Goal: Use online tool/utility: Utilize a website feature to perform a specific function

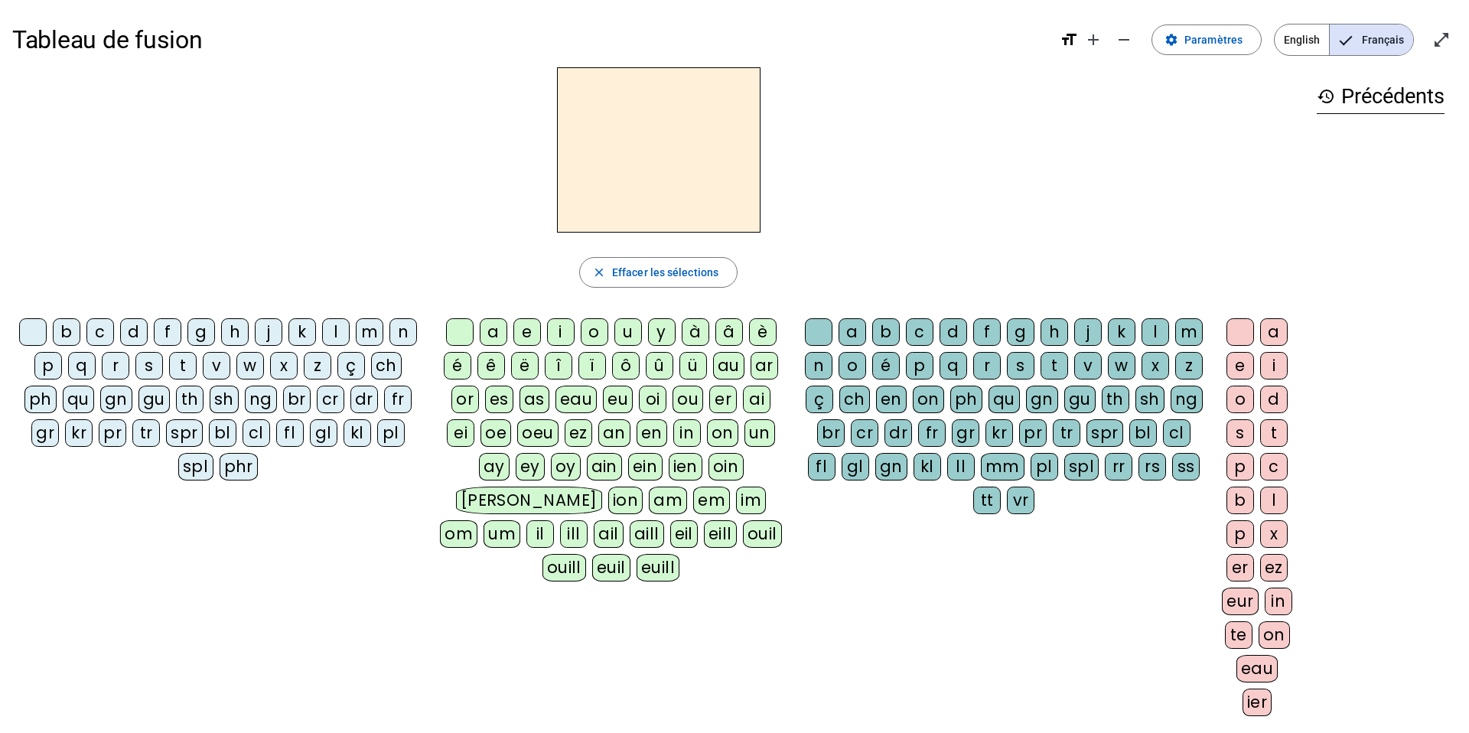
click at [374, 331] on div "m" at bounding box center [370, 332] width 28 height 28
click at [497, 328] on div "a" at bounding box center [494, 332] width 28 height 28
click at [185, 366] on div "t" at bounding box center [183, 366] width 28 height 28
click at [334, 332] on div "l" at bounding box center [336, 332] width 28 height 28
click at [158, 370] on div "s" at bounding box center [149, 366] width 28 height 28
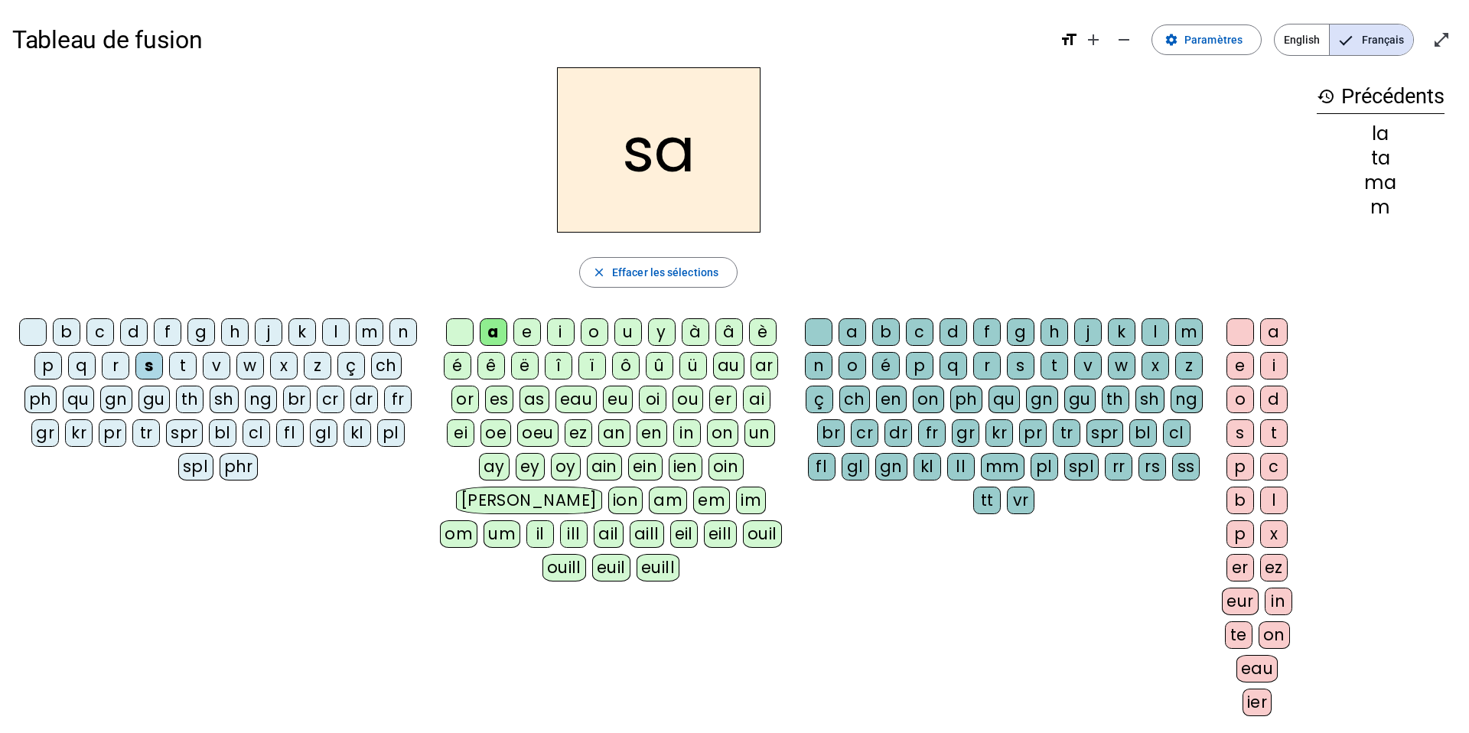
click at [824, 326] on div "l" at bounding box center [1156, 332] width 28 height 28
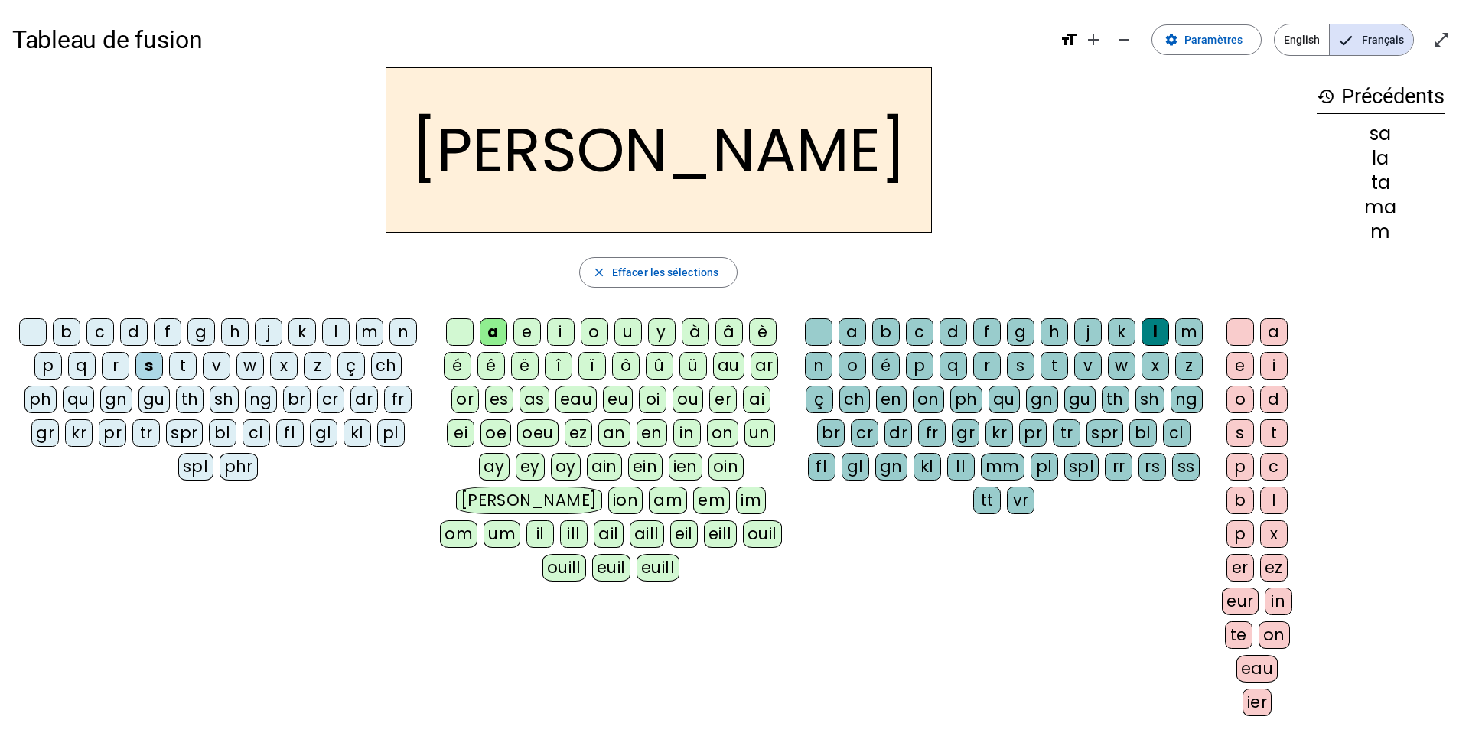
click at [72, 332] on div "b" at bounding box center [67, 332] width 28 height 28
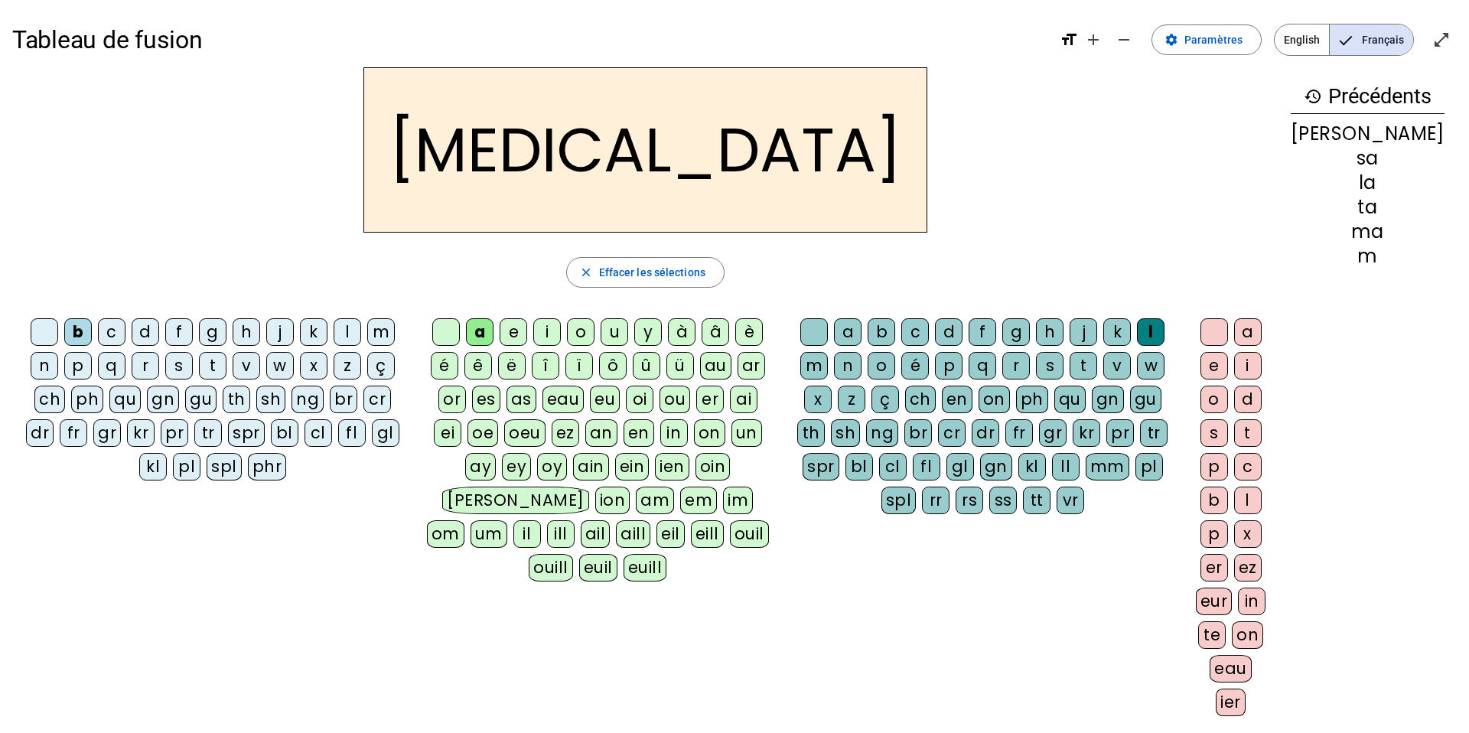
click at [373, 331] on div "m" at bounding box center [381, 332] width 28 height 28
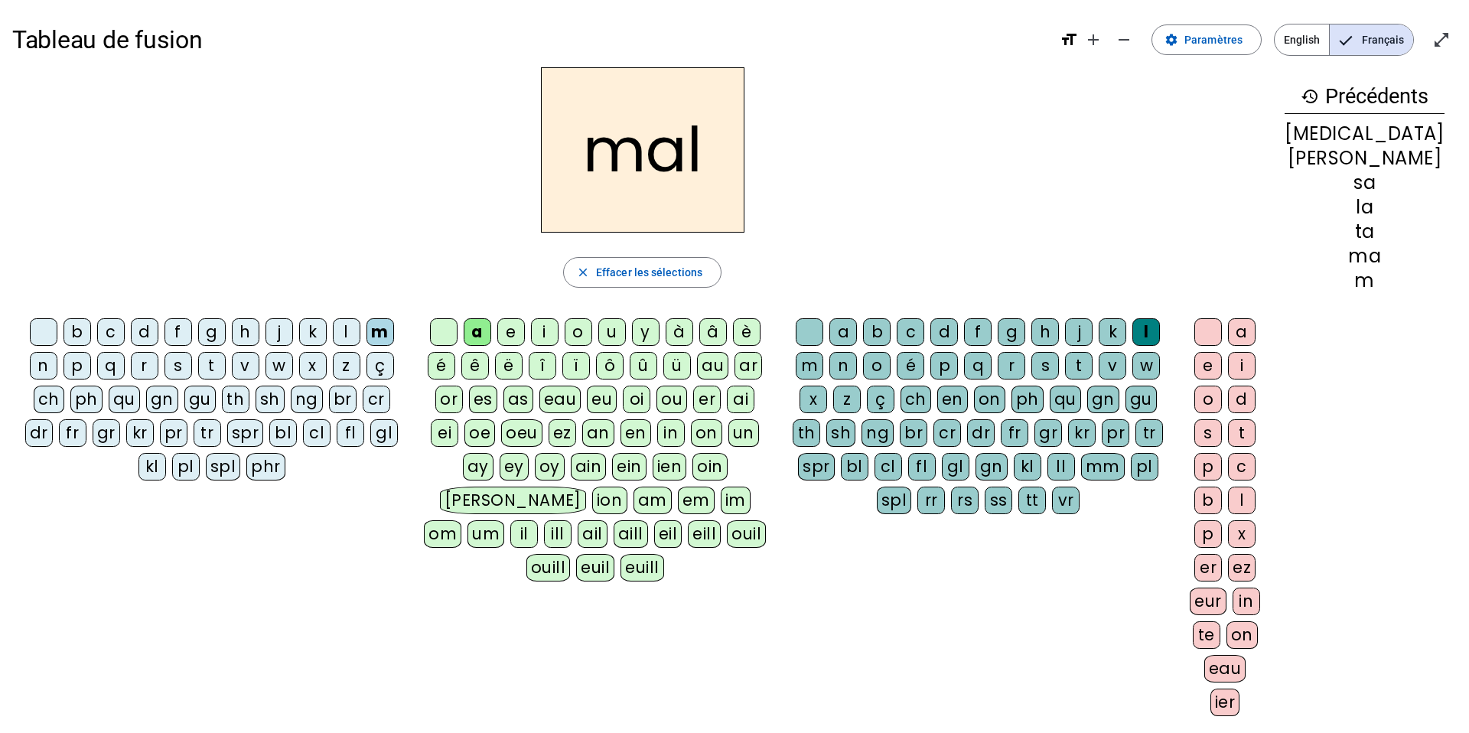
click at [556, 337] on div "i" at bounding box center [545, 332] width 28 height 28
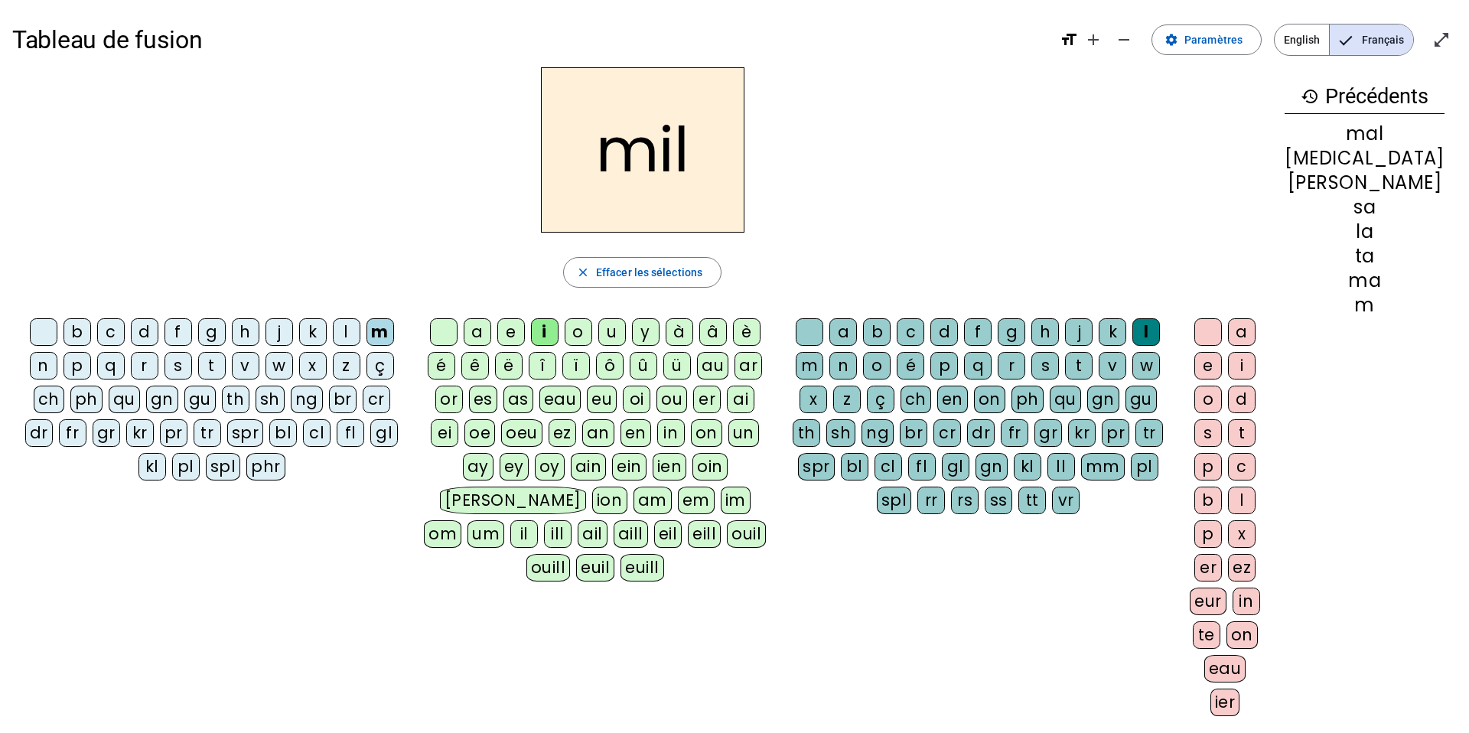
click at [164, 363] on div "s" at bounding box center [178, 366] width 28 height 28
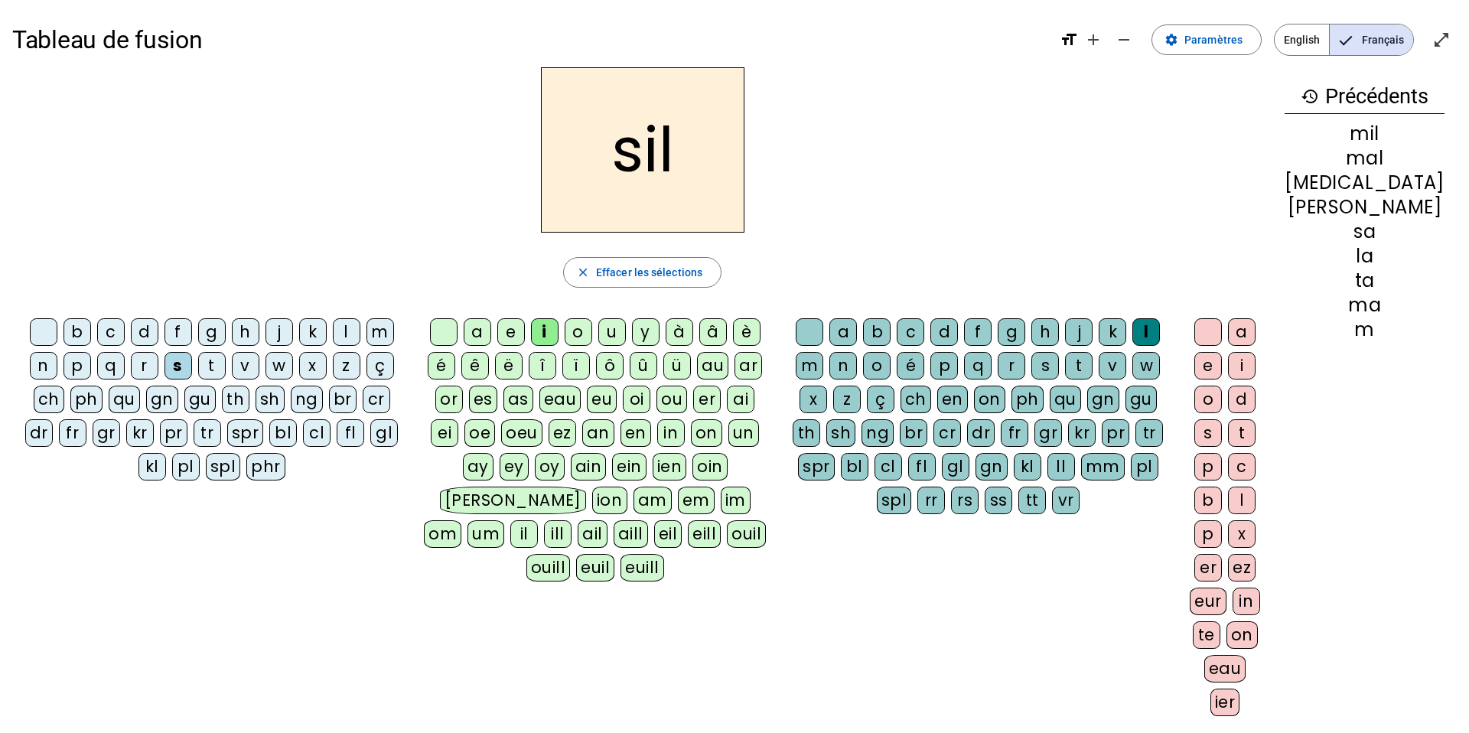
click at [818, 331] on div at bounding box center [810, 332] width 28 height 28
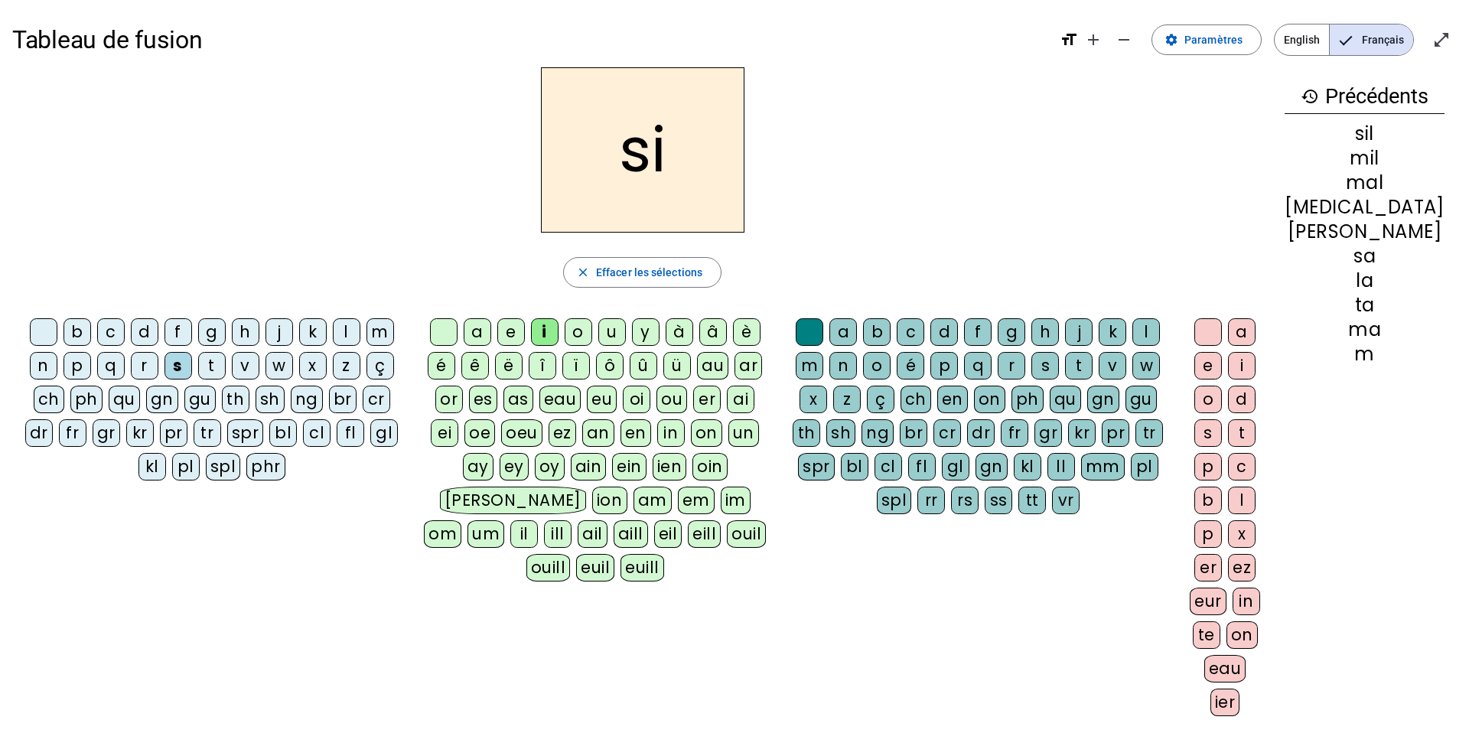
click at [525, 327] on div "e" at bounding box center [511, 332] width 28 height 28
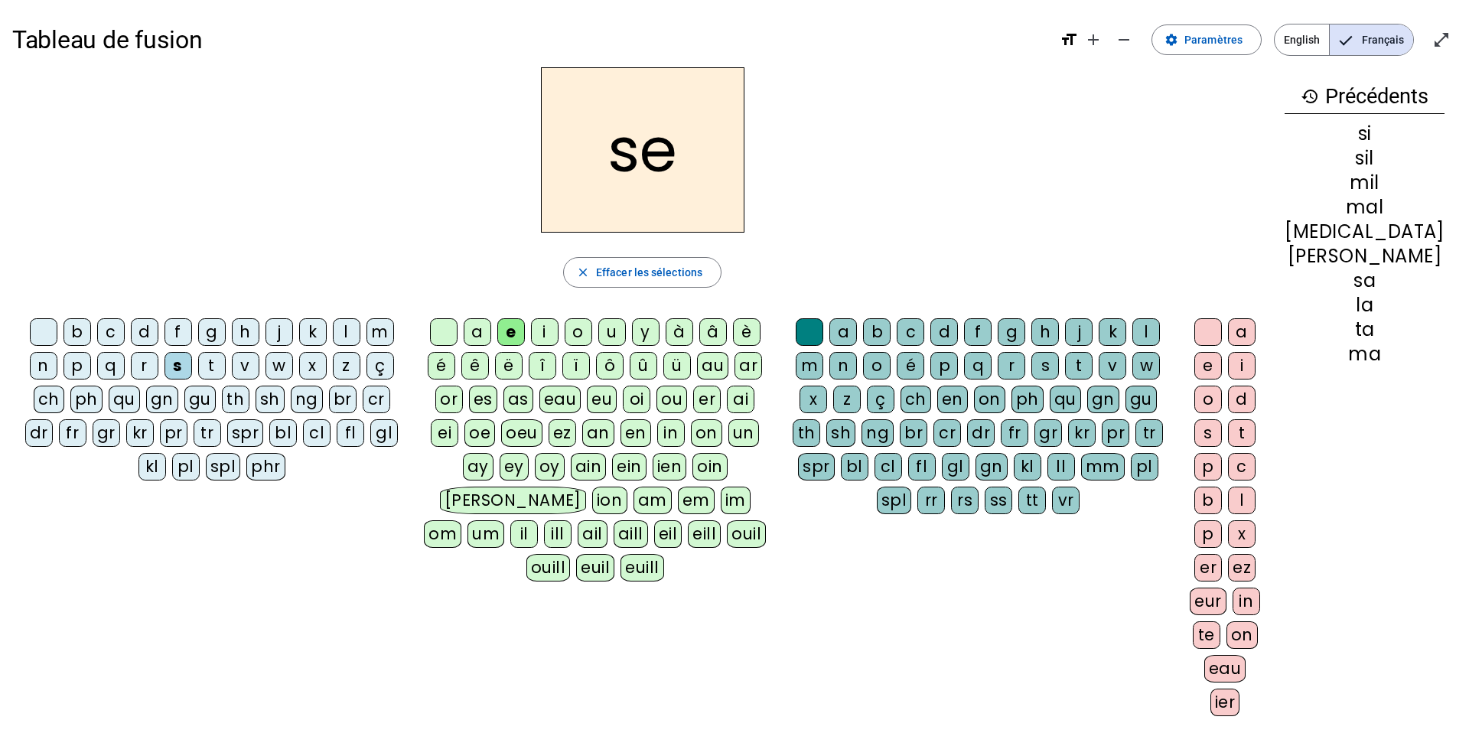
click at [622, 333] on div "u" at bounding box center [612, 332] width 28 height 28
click at [824, 364] on div "r" at bounding box center [1012, 366] width 28 height 28
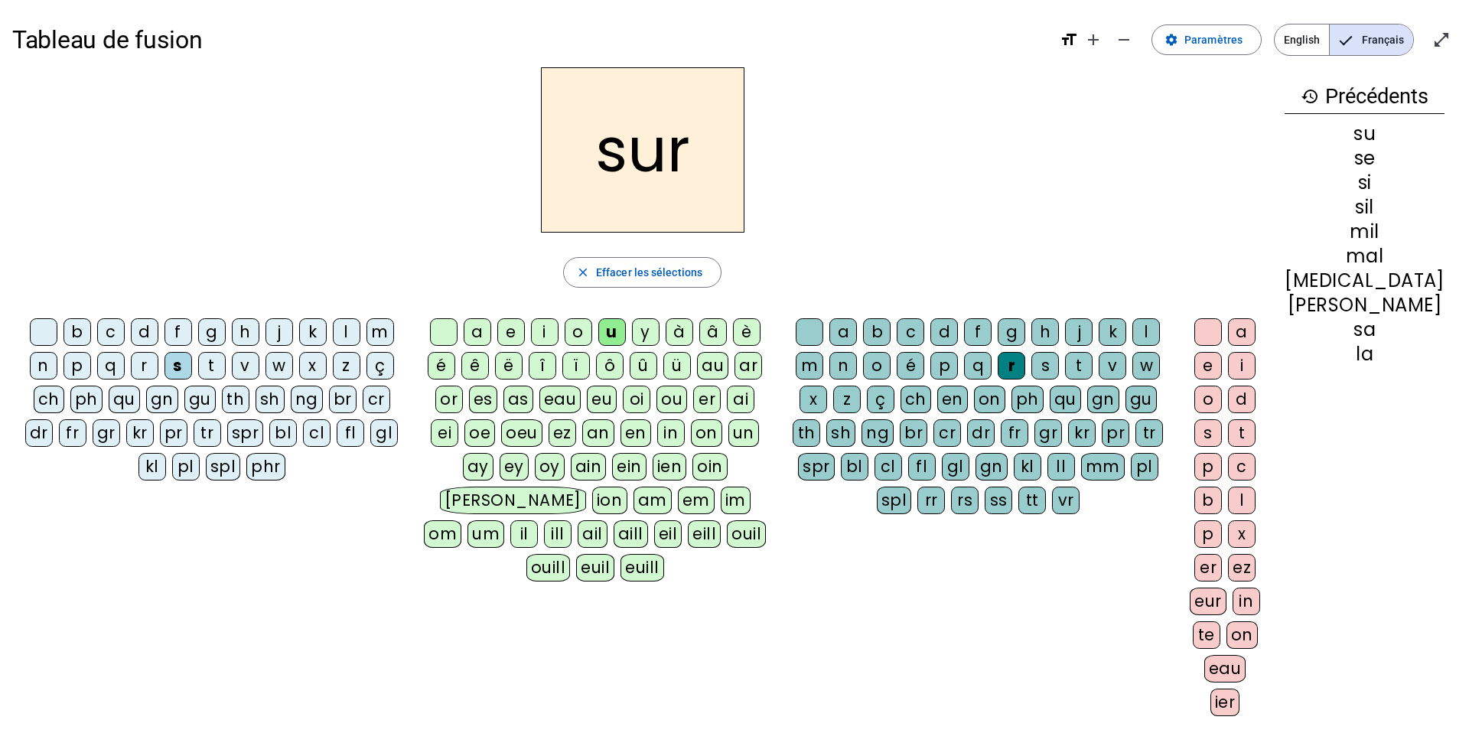
click at [367, 339] on div "m" at bounding box center [380, 332] width 28 height 28
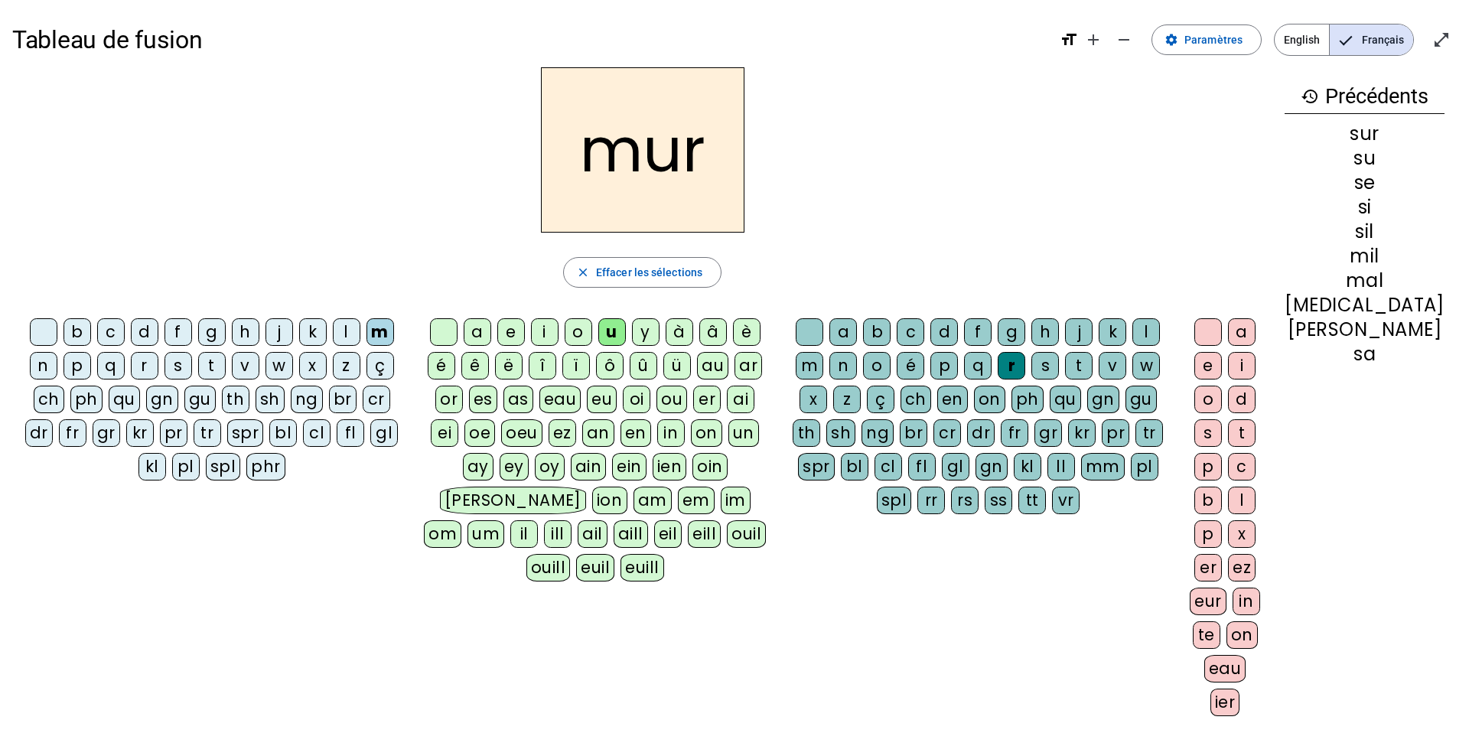
click at [142, 333] on div "d" at bounding box center [145, 332] width 28 height 28
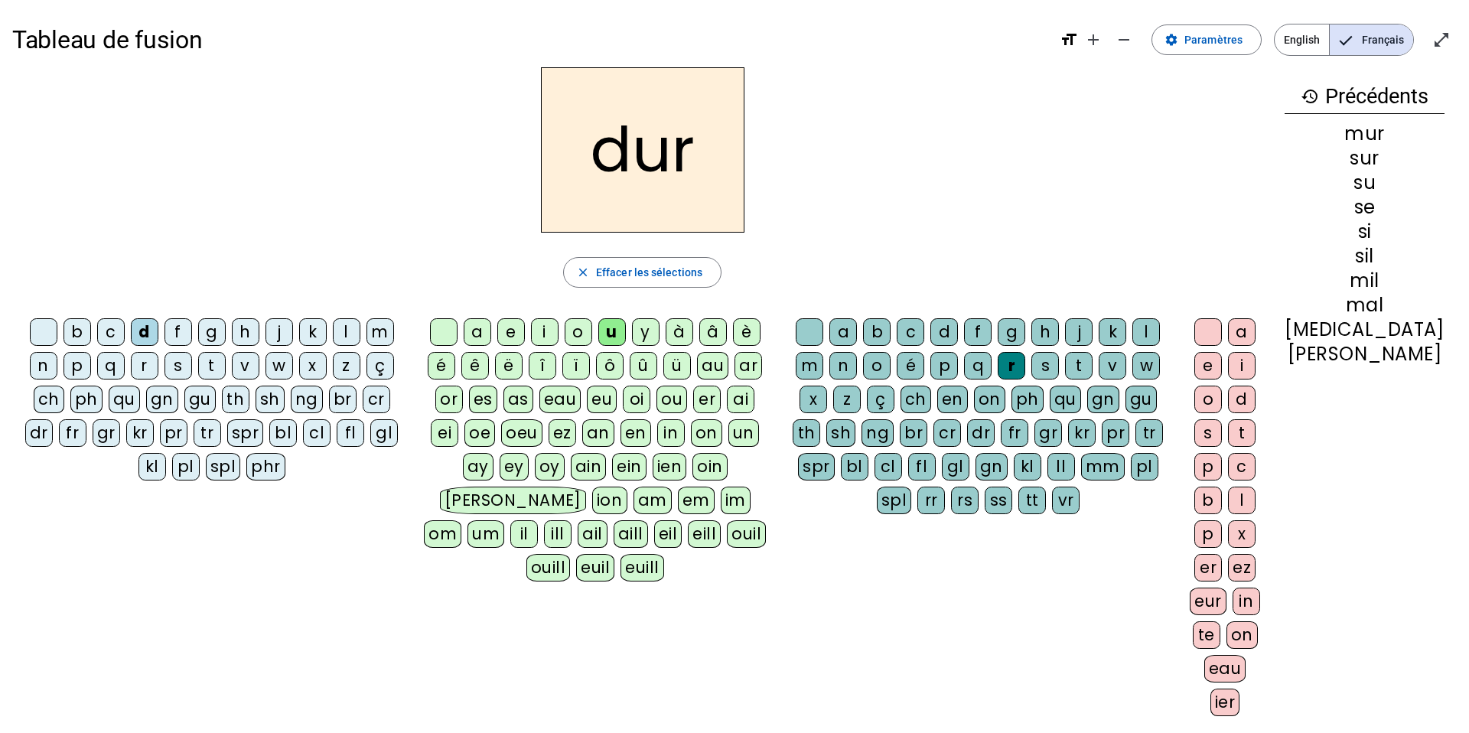
click at [819, 322] on div at bounding box center [810, 332] width 28 height 28
click at [524, 336] on div "e" at bounding box center [511, 332] width 28 height 28
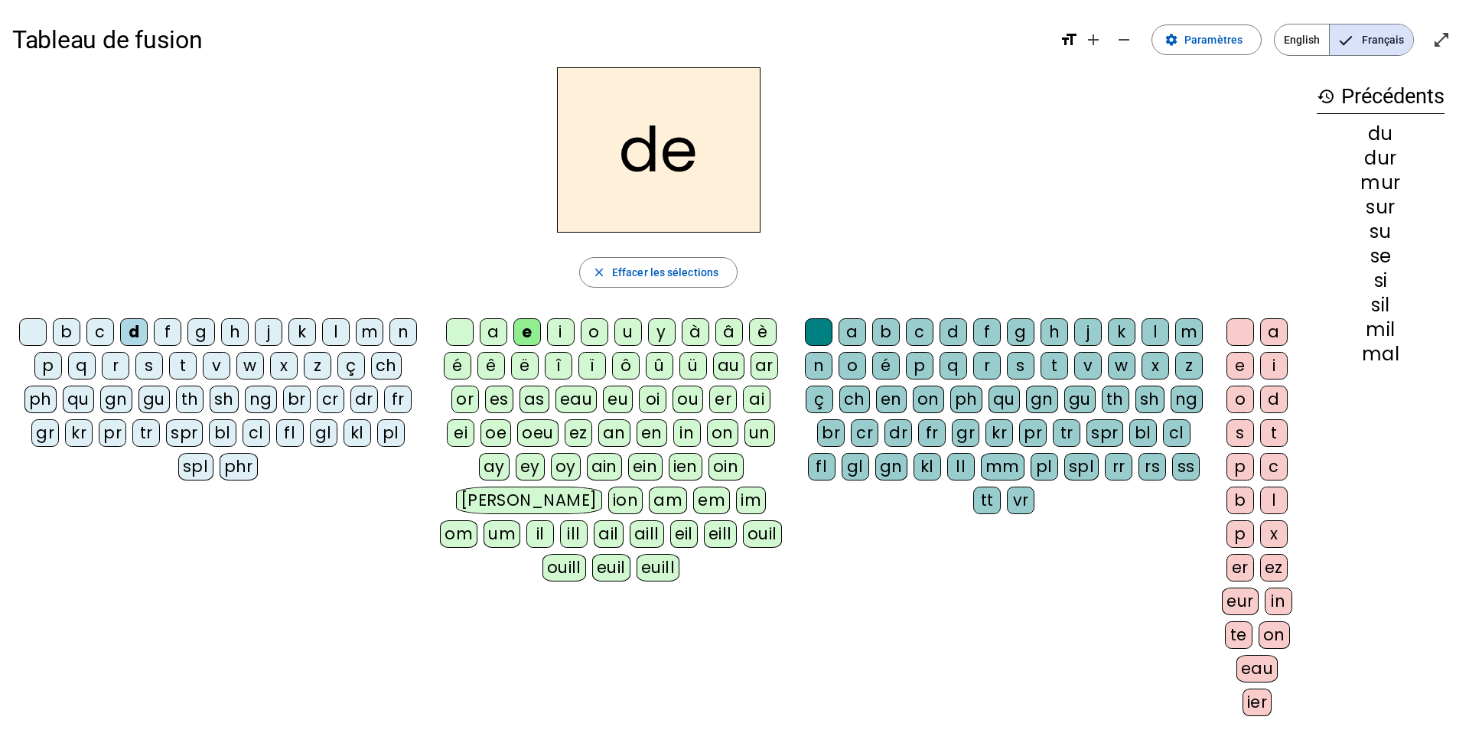
click at [627, 331] on div "u" at bounding box center [628, 332] width 28 height 28
click at [75, 331] on div "b" at bounding box center [67, 332] width 28 height 28
